Goal: Task Accomplishment & Management: Manage account settings

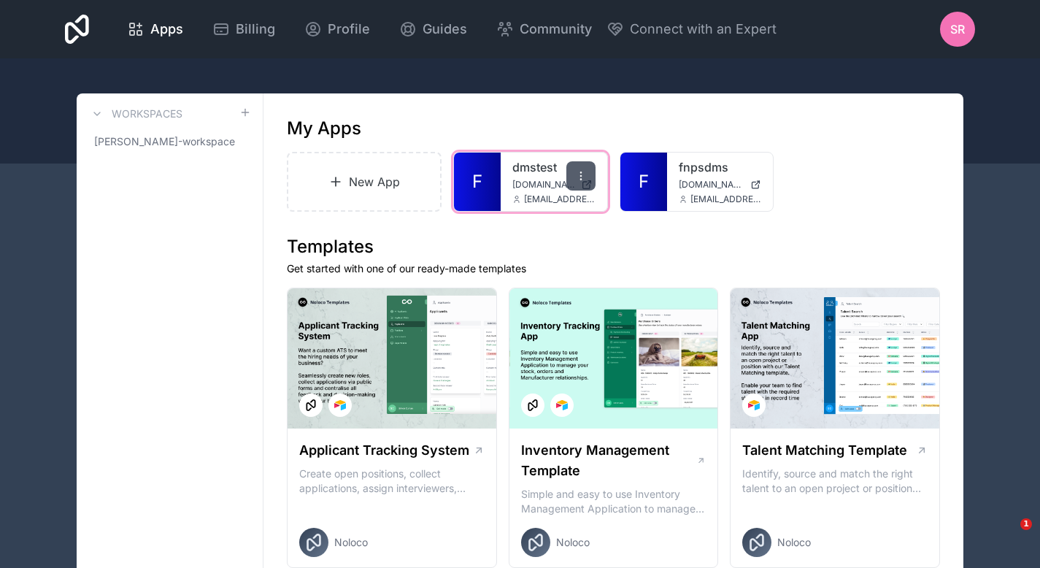
click at [584, 176] on icon at bounding box center [581, 176] width 12 height 12
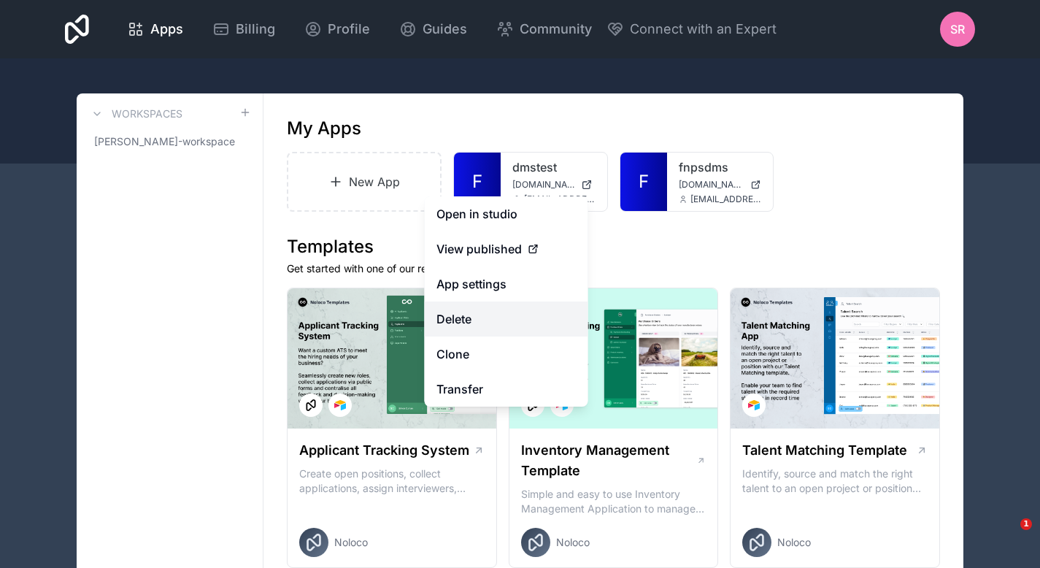
click at [522, 328] on button "Delete" at bounding box center [507, 318] width 164 height 35
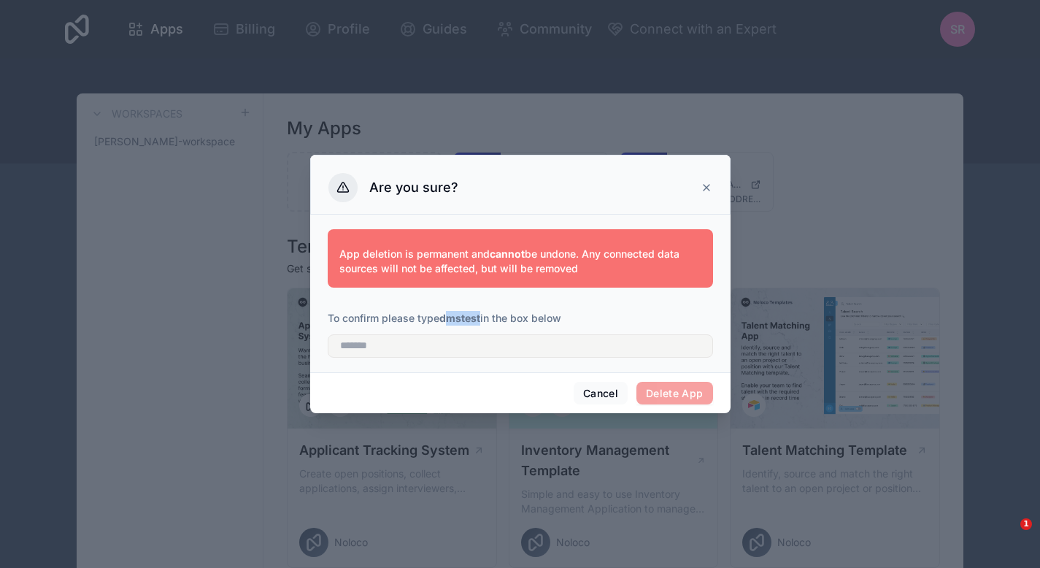
drag, startPoint x: 445, startPoint y: 318, endPoint x: 481, endPoint y: 318, distance: 35.8
click at [480, 318] on strong "dmstest" at bounding box center [459, 318] width 41 height 12
drag, startPoint x: 482, startPoint y: 317, endPoint x: 442, endPoint y: 318, distance: 40.2
click at [442, 318] on p "To confirm please type dmstest in the box below" at bounding box center [520, 318] width 385 height 15
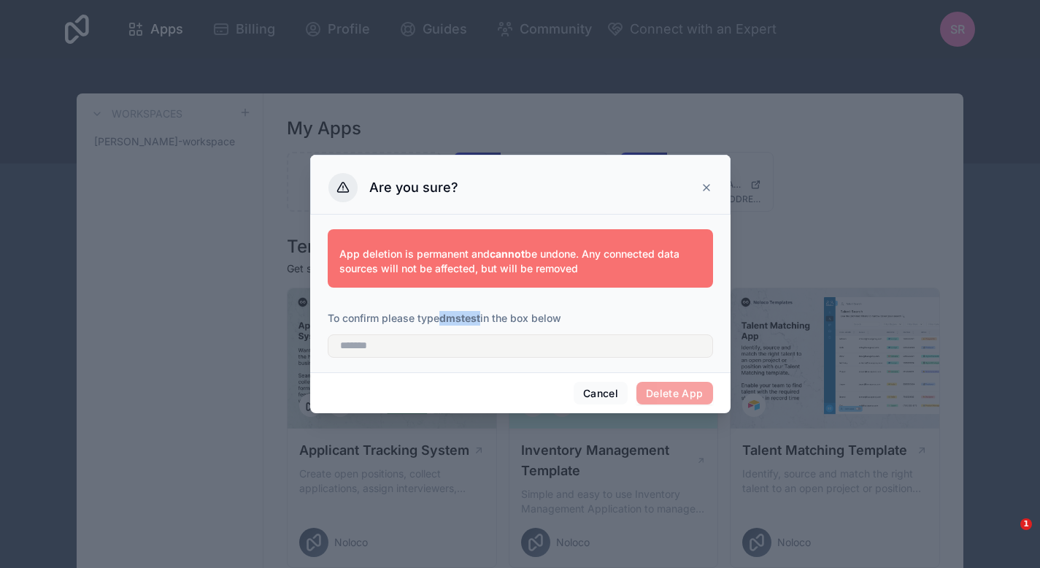
copy strong "dmstest"
click at [458, 337] on input "text" at bounding box center [520, 345] width 385 height 23
paste input "*******"
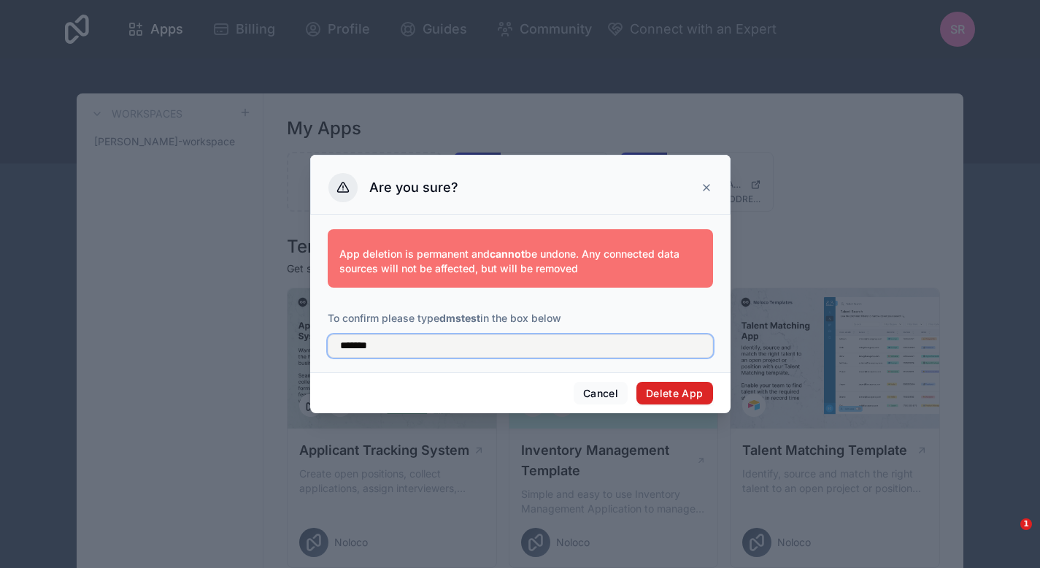
type input "*******"
click at [674, 387] on button "Delete App" at bounding box center [675, 393] width 77 height 23
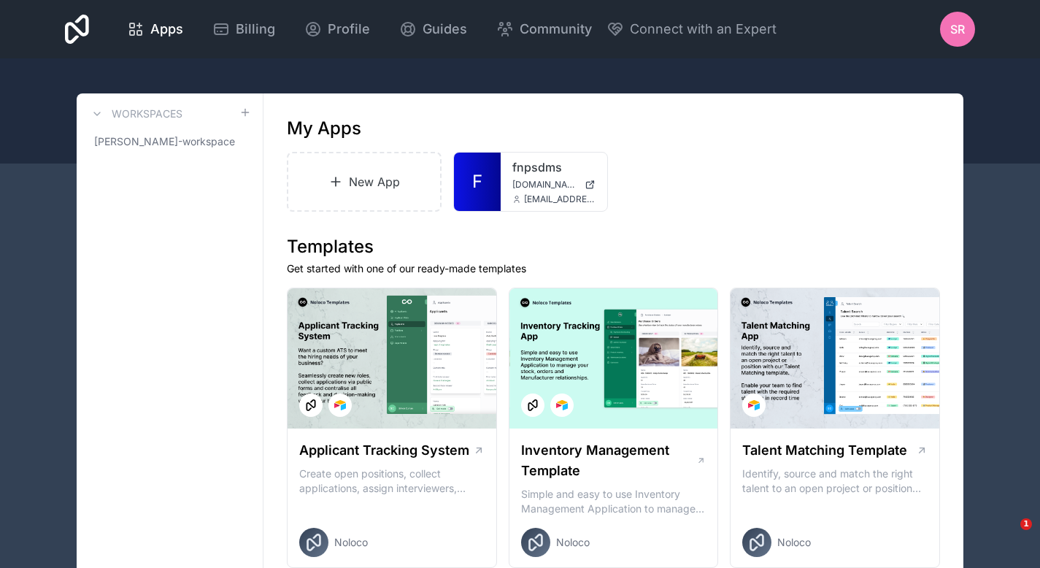
click at [853, 191] on div "New App F fnpsdms [DOMAIN_NAME] [EMAIL_ADDRESS][DOMAIN_NAME]" at bounding box center [613, 182] width 653 height 60
click at [531, 164] on link "fnpsdms" at bounding box center [553, 167] width 83 height 18
